Goal: Check status: Check status

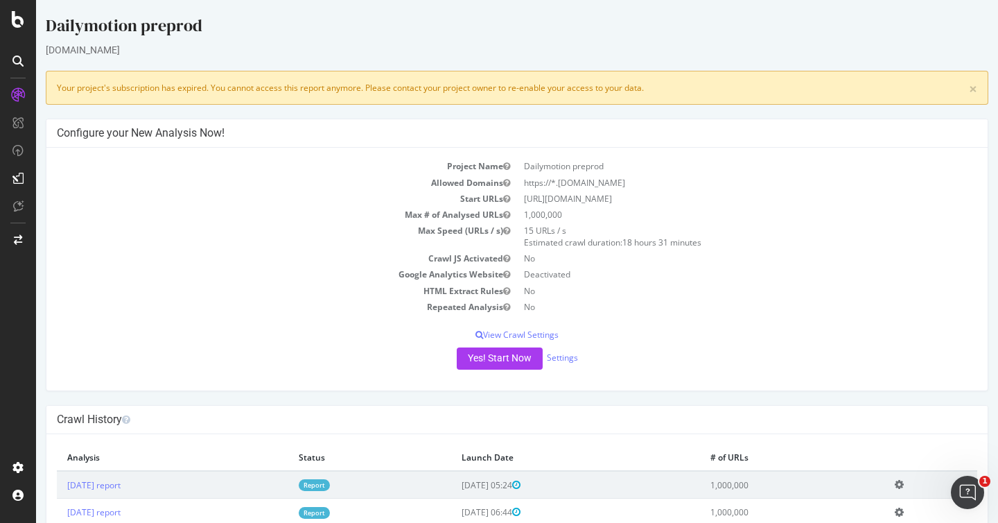
click at [330, 486] on link "Report" at bounding box center [314, 485] width 31 height 12
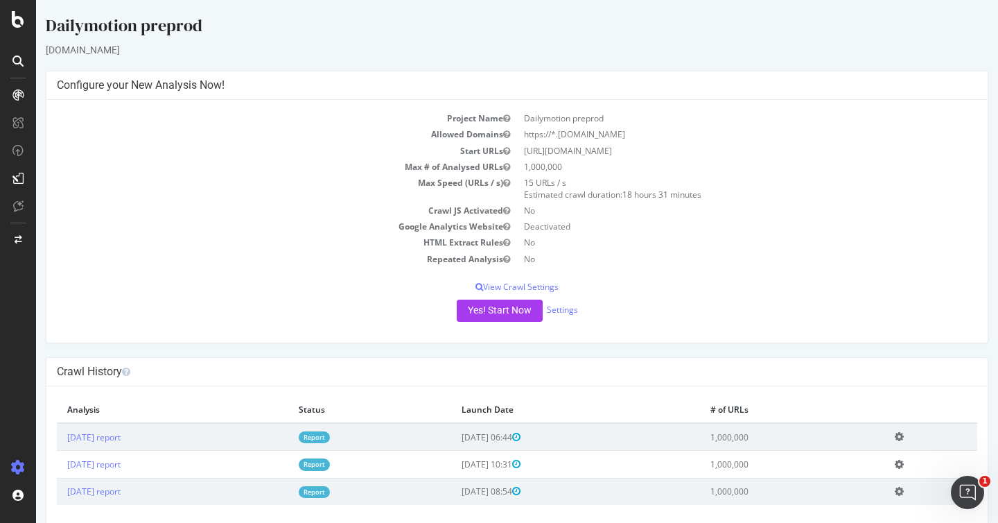
click at [330, 437] on link "Report" at bounding box center [314, 437] width 31 height 12
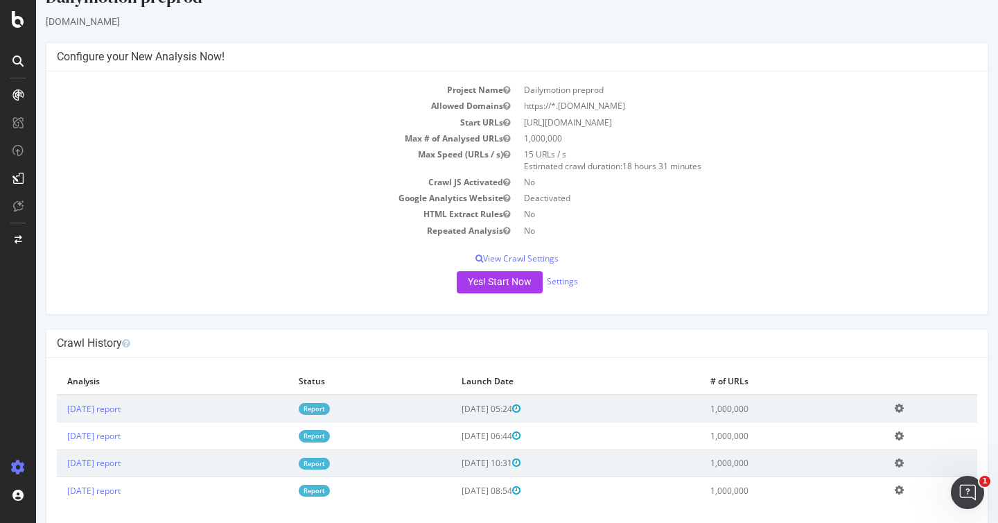
scroll to position [35, 0]
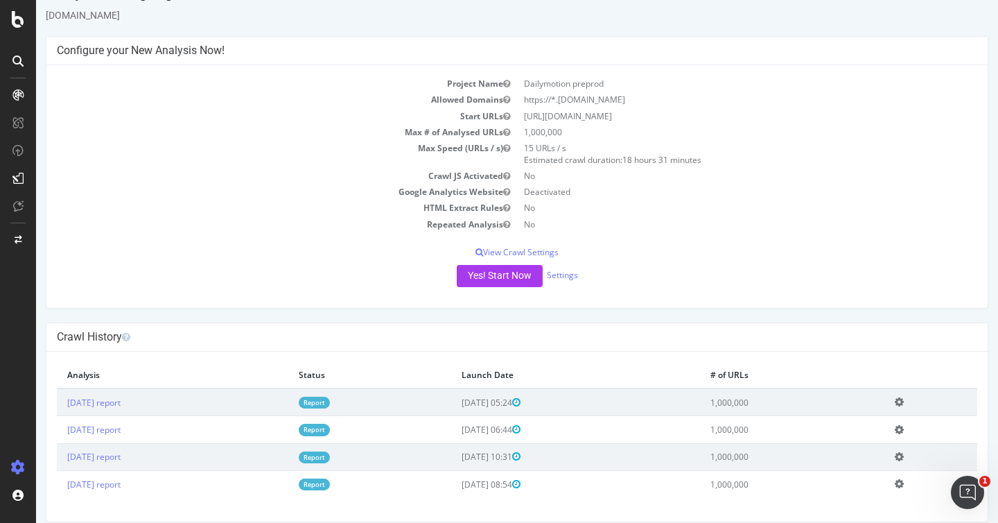
click at [330, 406] on link "Report" at bounding box center [314, 402] width 31 height 12
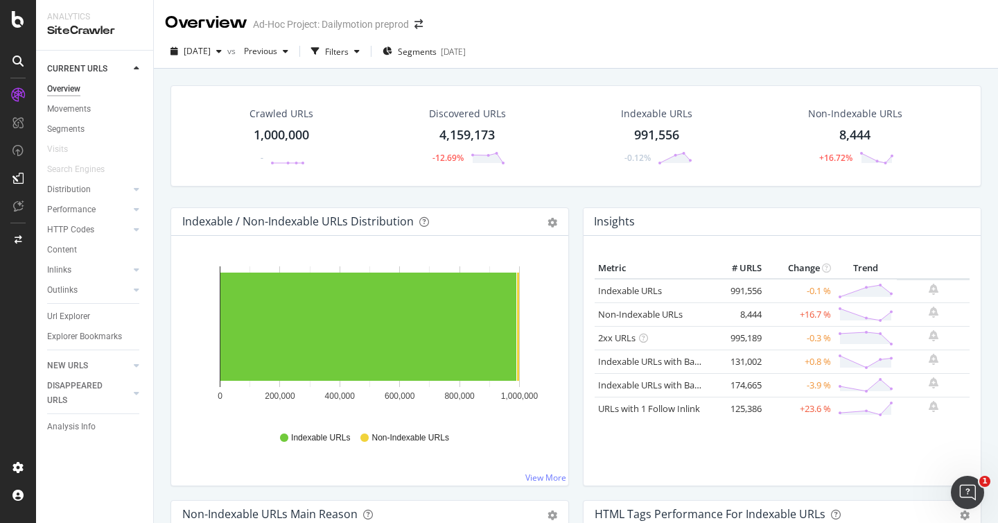
click at [398, 417] on icon "0 200,000 400,000 600,000 800,000 1,000,000" at bounding box center [369, 338] width 375 height 161
